Goal: Check status: Check status

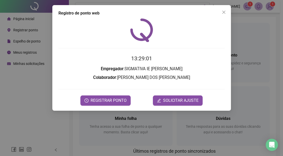
click at [103, 101] on span "REGISTRAR PONTO" at bounding box center [108, 101] width 36 height 6
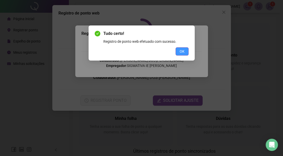
click at [181, 55] on button "OK" at bounding box center [181, 51] width 13 height 8
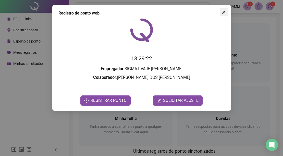
click at [224, 10] on icon "close" at bounding box center [223, 12] width 4 height 4
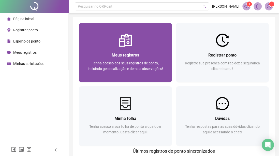
click at [155, 63] on span "Tenha acesso aos seus registros de ponto, incluindo geolocalização e demais obs…" at bounding box center [125, 66] width 75 height 10
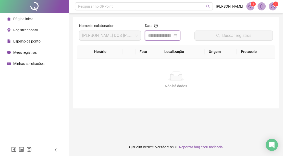
click at [172, 33] on input at bounding box center [160, 36] width 24 height 6
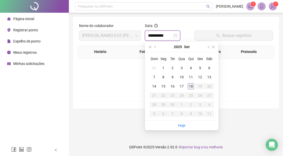
type input "**********"
click at [193, 87] on div "18" at bounding box center [190, 86] width 6 height 6
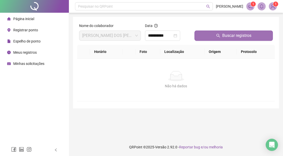
click at [209, 40] on button "Buscar registros" at bounding box center [233, 36] width 78 height 10
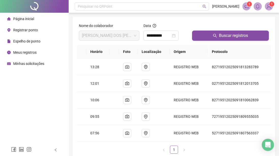
click at [28, 20] on span "Página inicial" at bounding box center [23, 19] width 21 height 4
